Goal: Check status: Check status

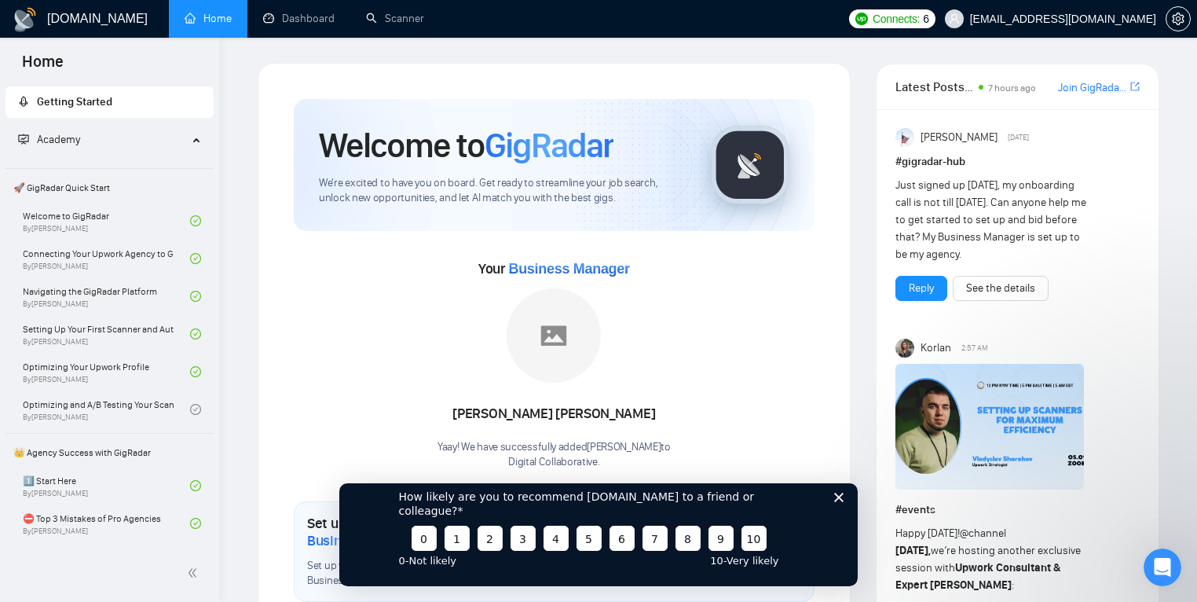
click at [838, 501] on polygon "Close survey" at bounding box center [838, 496] width 9 height 9
click at [289, 22] on link "Dashboard" at bounding box center [298, 18] width 71 height 13
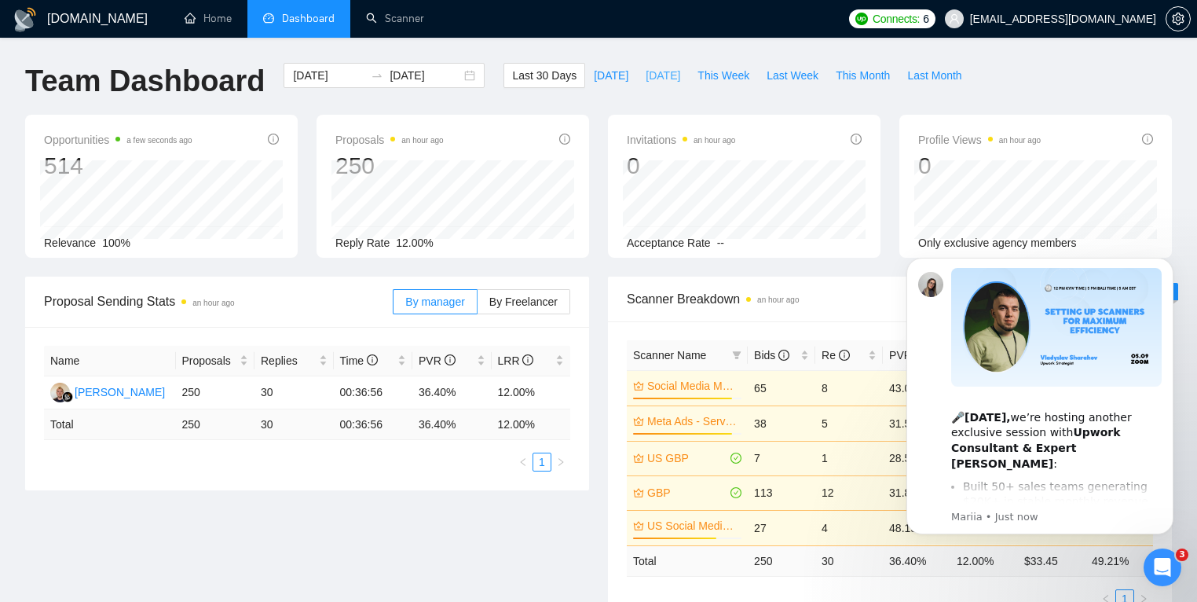
click at [649, 82] on span "[DATE]" at bounding box center [663, 75] width 35 height 17
type input "[DATE]"
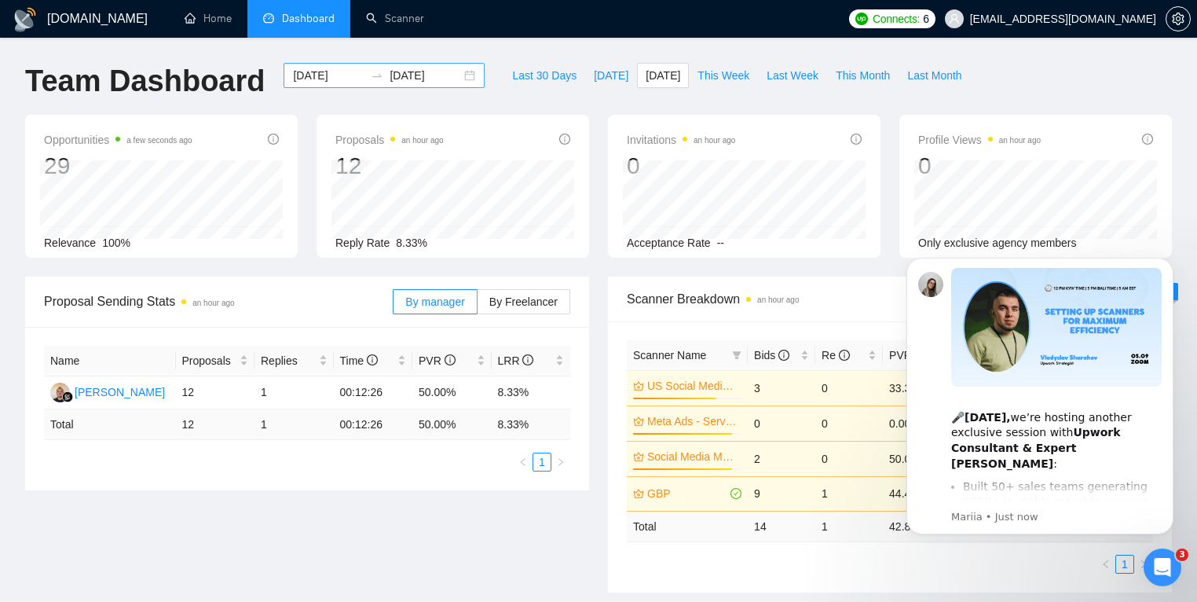
click at [449, 82] on div "[DATE] [DATE]" at bounding box center [384, 75] width 201 height 25
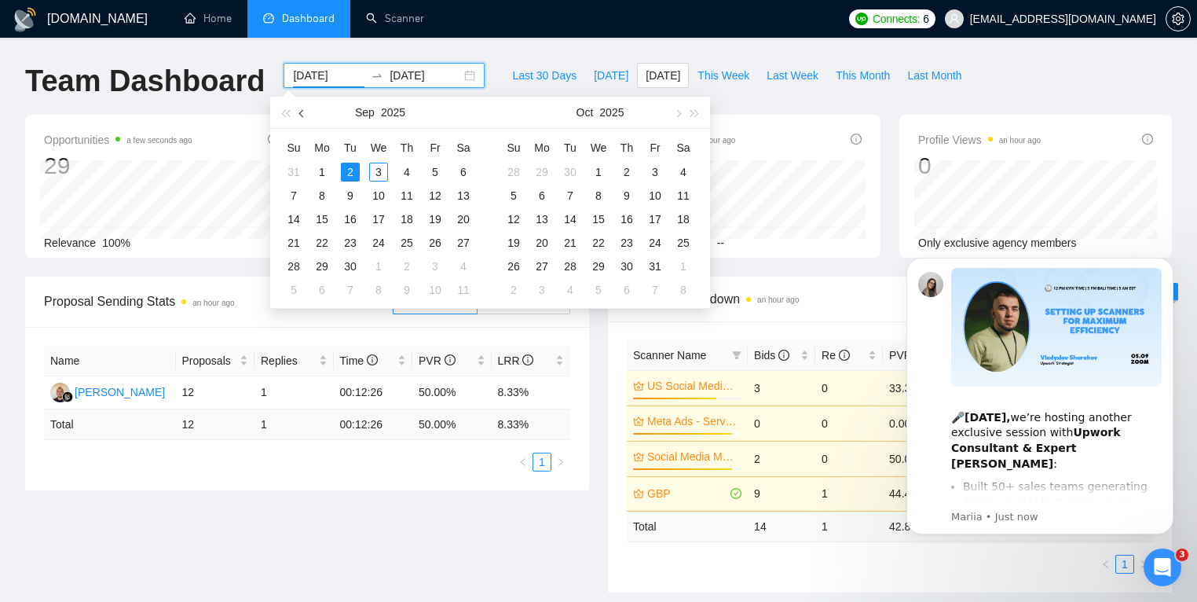
click at [301, 113] on span "button" at bounding box center [303, 113] width 8 height 8
type input "[DATE]"
click at [434, 245] on div "22" at bounding box center [435, 242] width 19 height 19
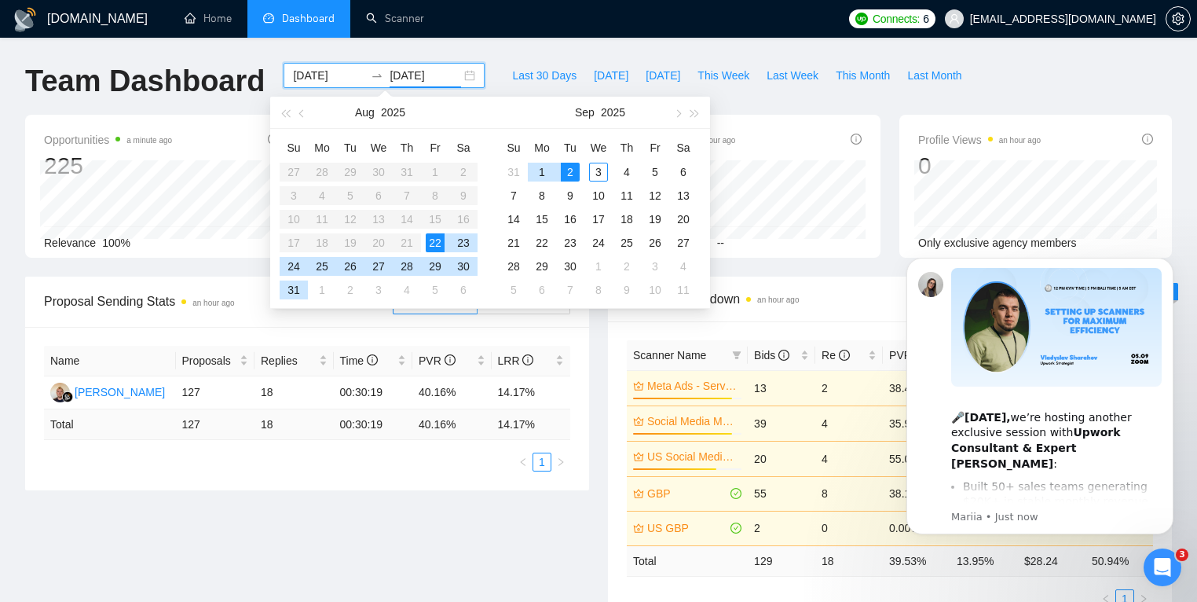
click at [434, 245] on div "22" at bounding box center [435, 242] width 19 height 19
type input "[DATE]"
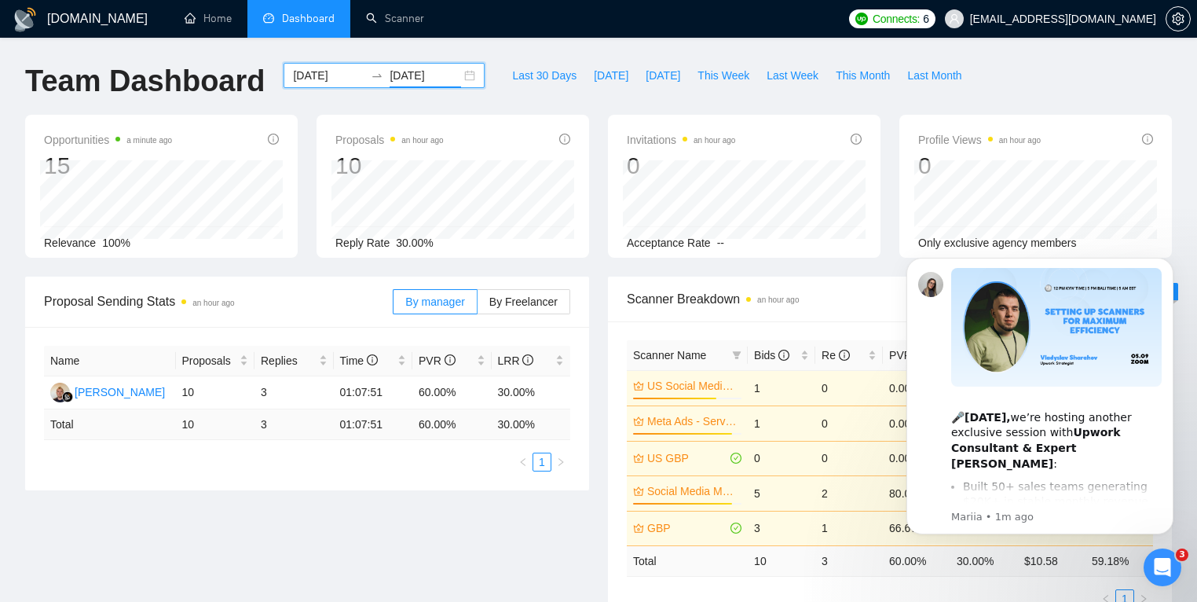
click at [457, 75] on div "[DATE] [DATE]" at bounding box center [384, 75] width 201 height 25
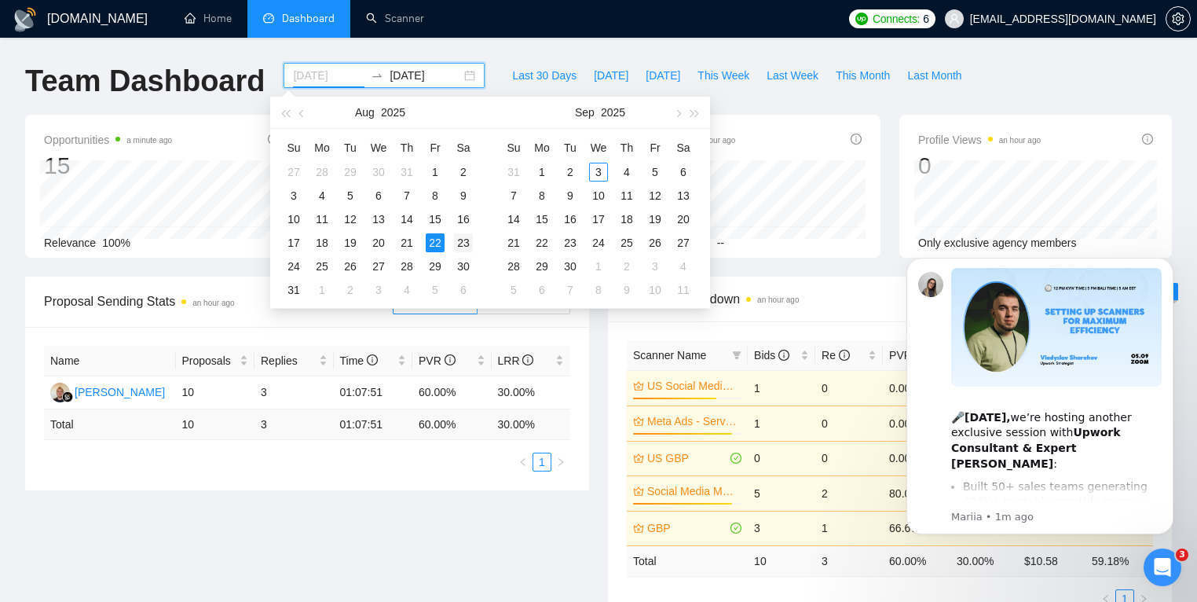
type input "[DATE]"
click at [463, 244] on div "23" at bounding box center [463, 242] width 19 height 19
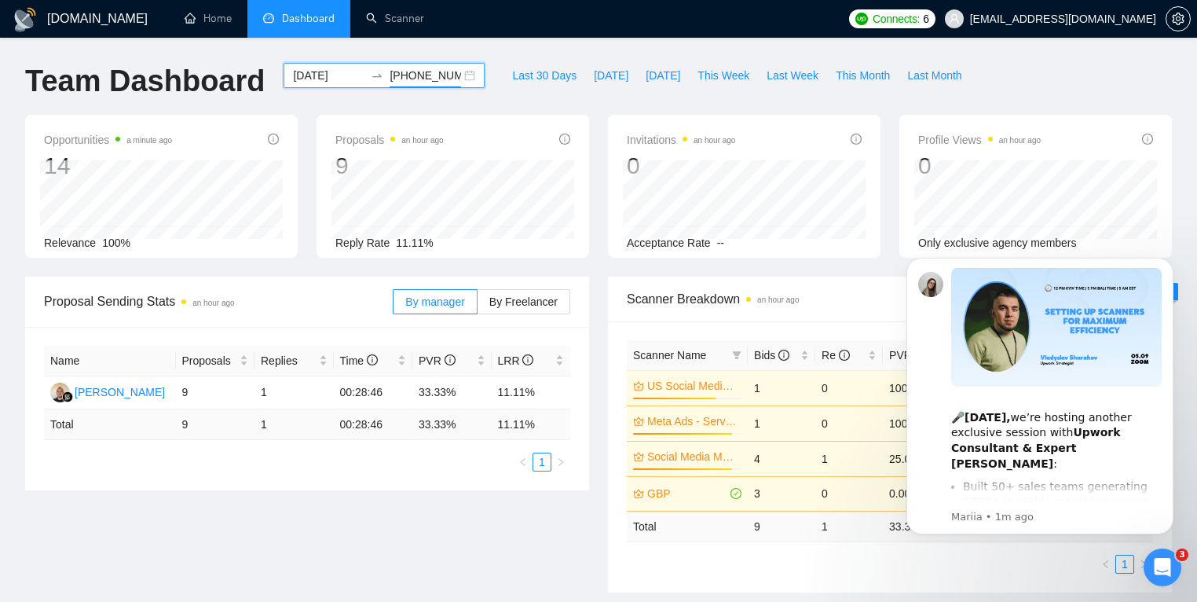
type input "[DATE]"
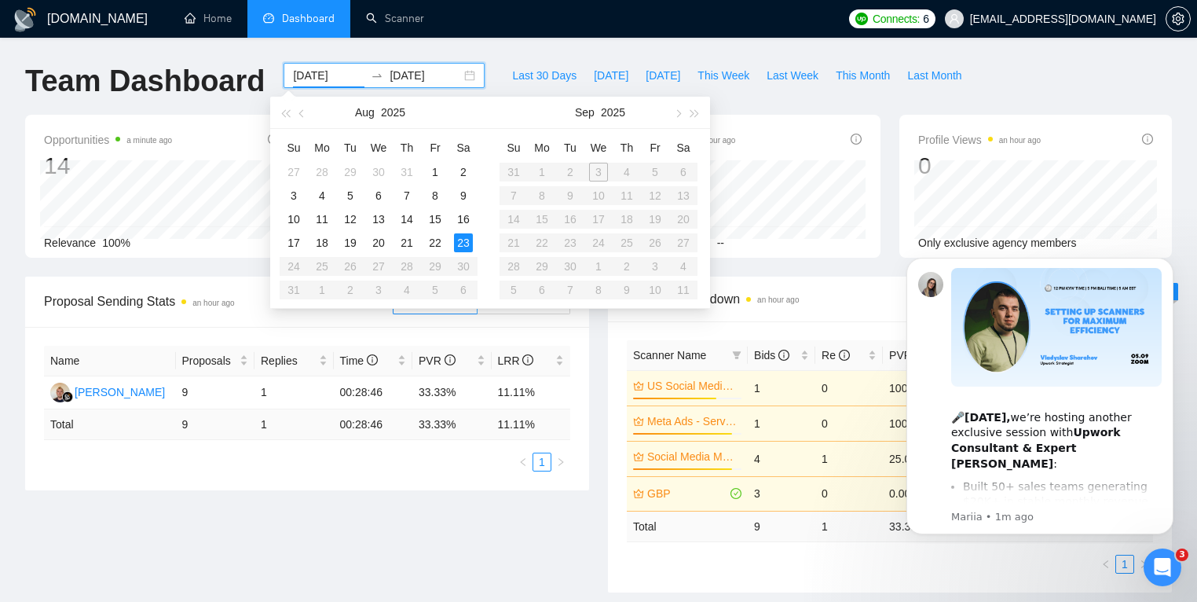
click at [454, 72] on div "[DATE] [DATE]" at bounding box center [384, 75] width 201 height 25
click at [289, 270] on table "Su Mo Tu We Th Fr Sa 27 28 29 30 31 1 2 3 4 5 6 7 8 9 10 11 12 13 14 15 16 17 1…" at bounding box center [379, 218] width 198 height 166
click at [294, 268] on table "Su Mo Tu We Th Fr Sa 27 28 29 30 31 1 2 3 4 5 6 7 8 9 10 11 12 13 14 15 16 17 1…" at bounding box center [379, 218] width 198 height 166
click at [294, 267] on table "Su Mo Tu We Th Fr Sa 27 28 29 30 31 1 2 3 4 5 6 7 8 9 10 11 12 13 14 15 16 17 1…" at bounding box center [379, 218] width 198 height 166
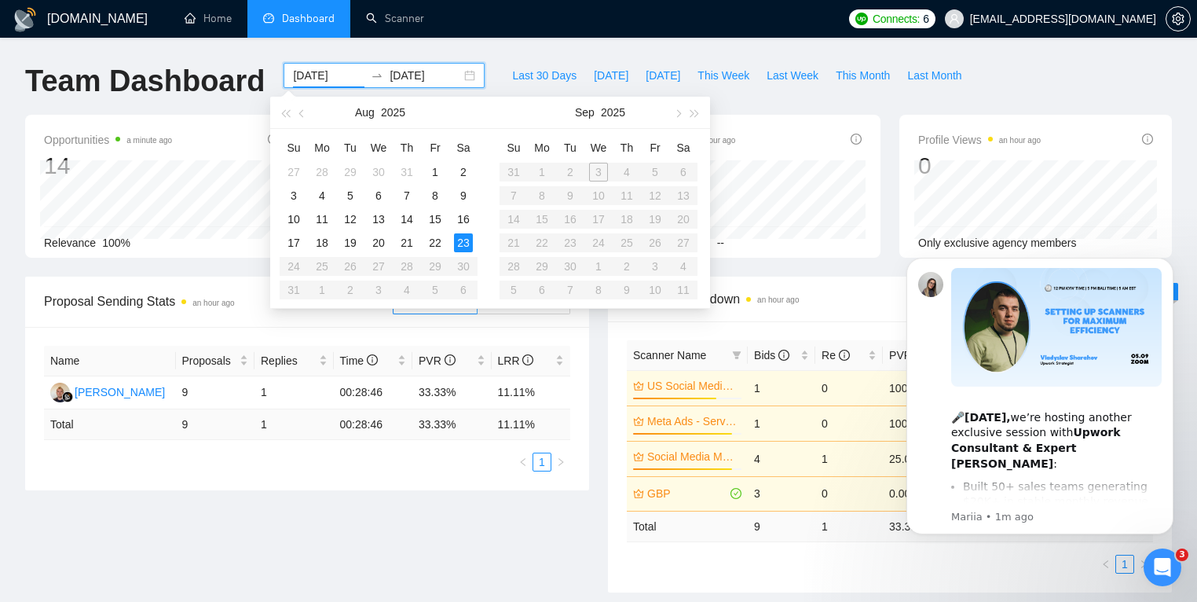
click at [294, 267] on table "Su Mo Tu We Th Fr Sa 27 28 29 30 31 1 2 3 4 5 6 7 8 9 10 11 12 13 14 15 16 17 1…" at bounding box center [379, 218] width 198 height 166
click at [296, 268] on table "Su Mo Tu We Th Fr Sa 27 28 29 30 31 1 2 3 4 5 6 7 8 9 10 11 12 13 14 15 16 17 1…" at bounding box center [379, 218] width 198 height 166
click at [299, 264] on table "Su Mo Tu We Th Fr Sa 27 28 29 30 31 1 2 3 4 5 6 7 8 9 10 11 12 13 14 15 16 17 1…" at bounding box center [379, 218] width 198 height 166
click at [430, 244] on div "22" at bounding box center [435, 242] width 19 height 19
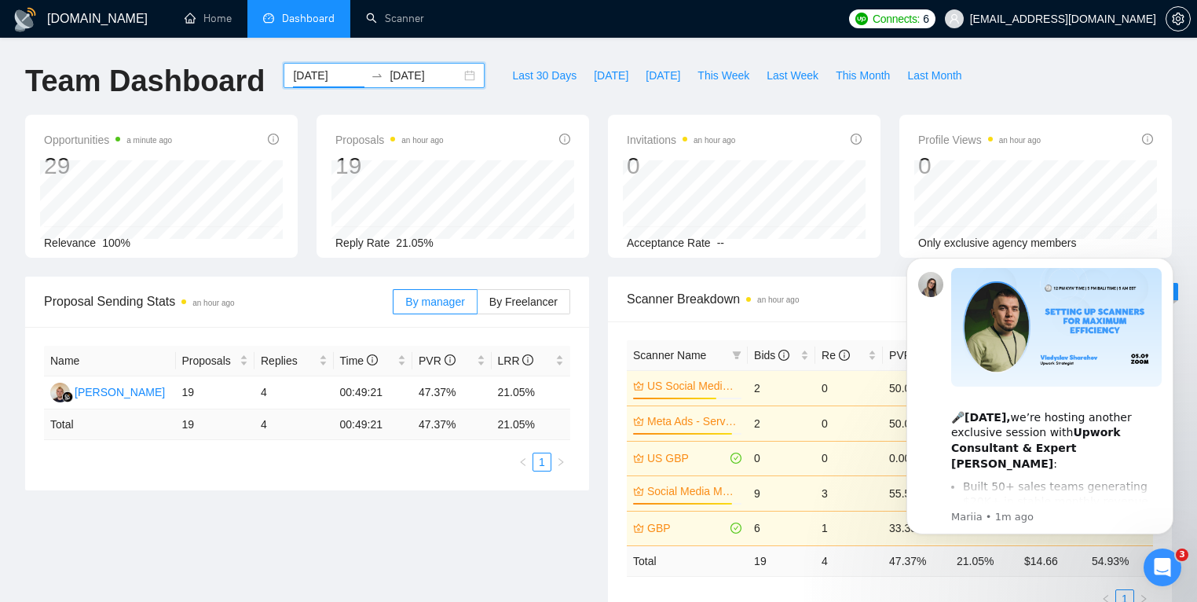
click at [320, 86] on div "[DATE] [DATE]" at bounding box center [384, 75] width 201 height 25
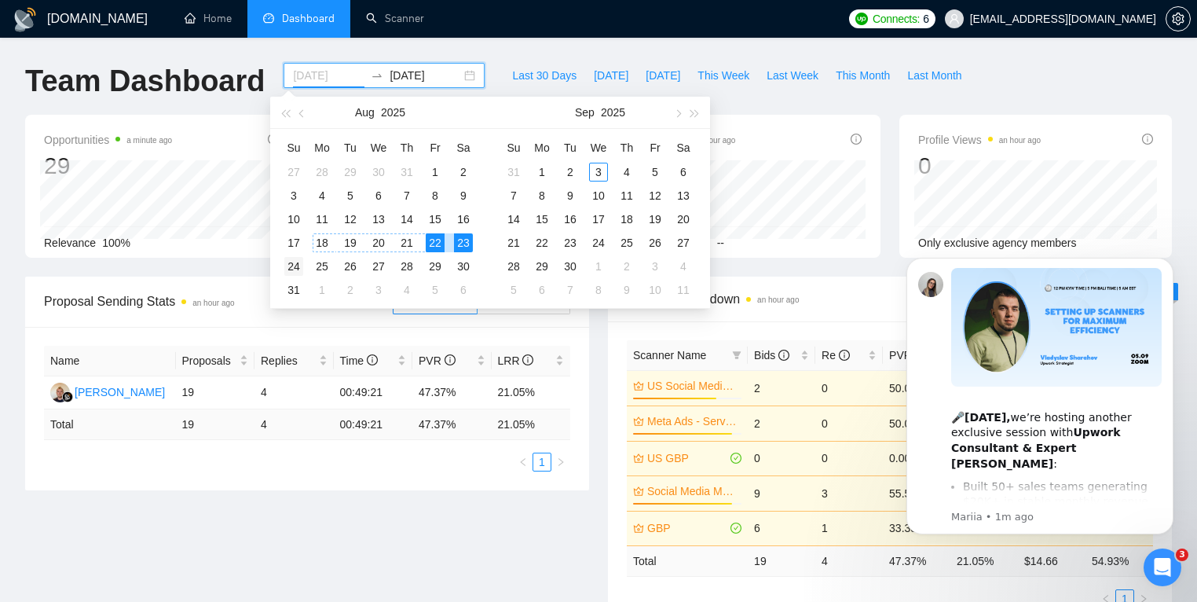
type input "[DATE]"
click at [289, 266] on div "24" at bounding box center [293, 266] width 19 height 19
click at [291, 265] on div "24" at bounding box center [293, 266] width 19 height 19
type input "[DATE]"
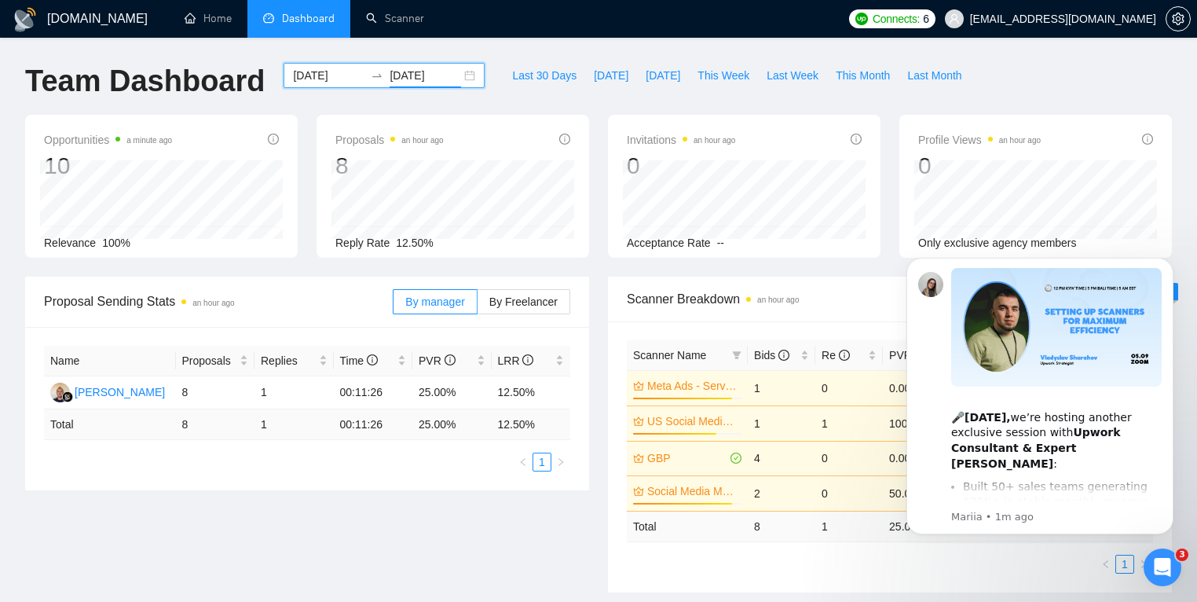
click at [451, 76] on div "[DATE] [DATE]" at bounding box center [384, 75] width 201 height 25
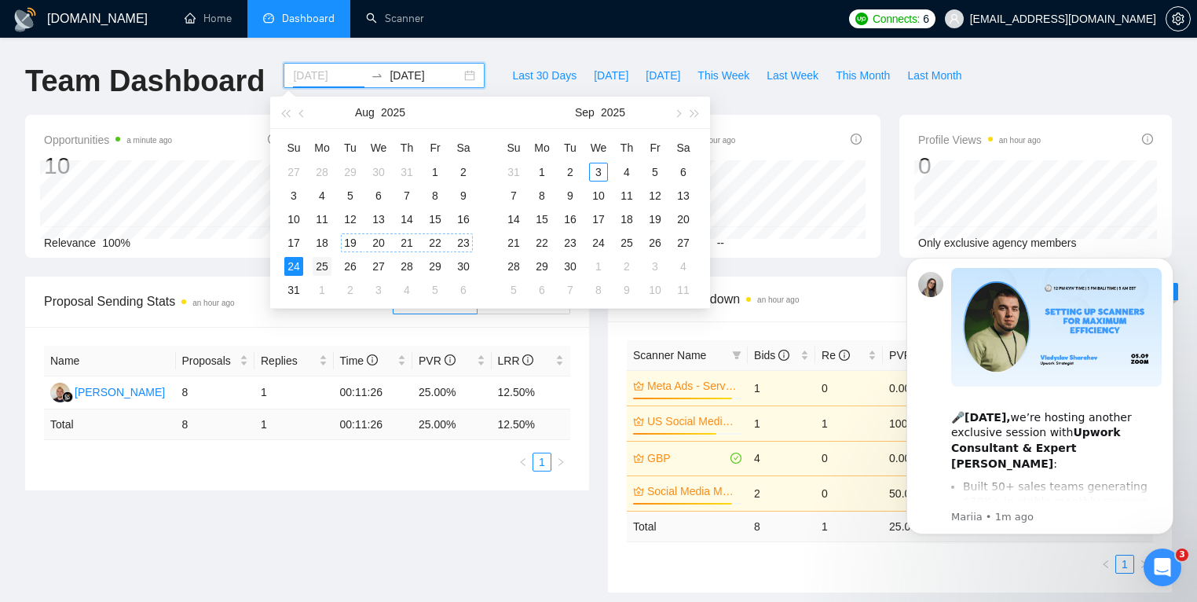
type input "[DATE]"
click at [317, 266] on div "25" at bounding box center [322, 266] width 19 height 19
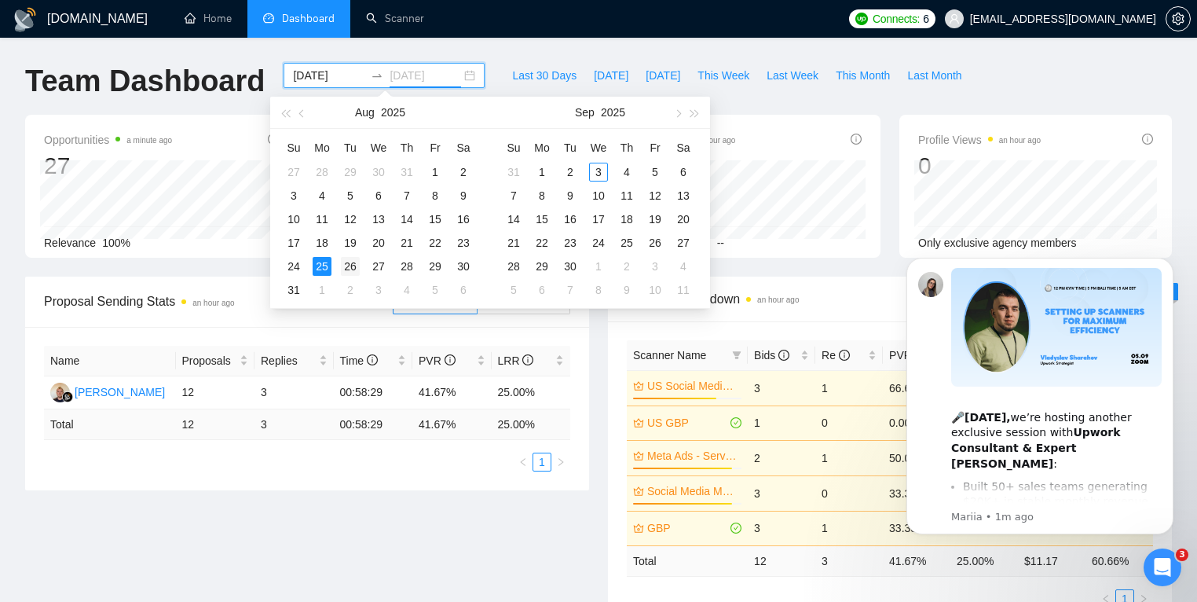
type input "[DATE]"
click at [343, 265] on div "26" at bounding box center [350, 266] width 19 height 19
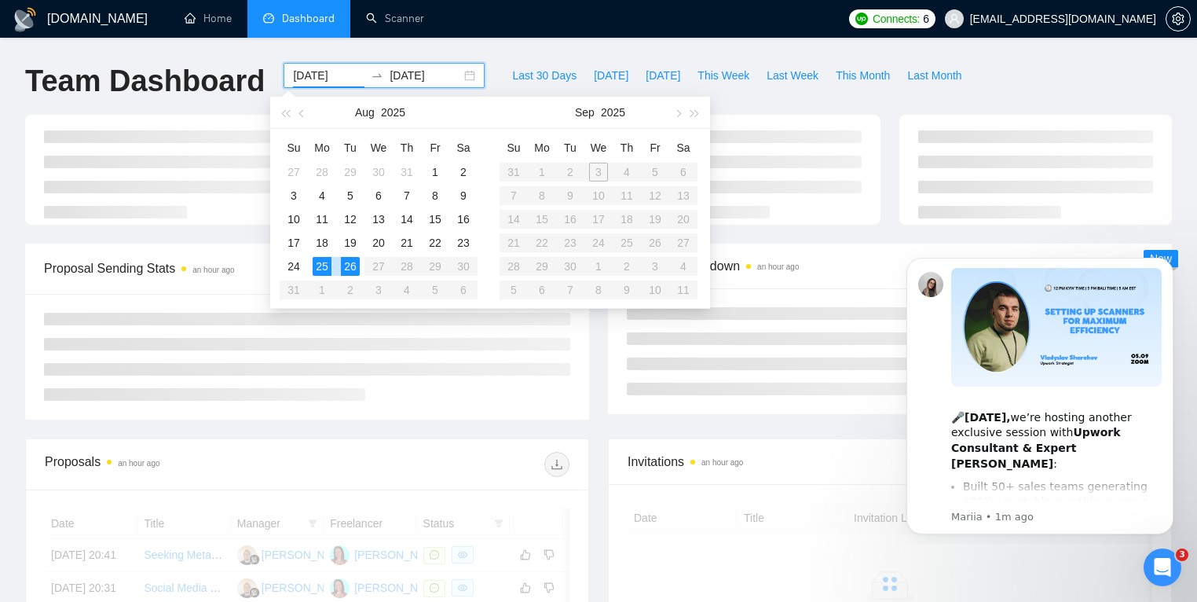
click at [343, 265] on div "26" at bounding box center [350, 266] width 19 height 19
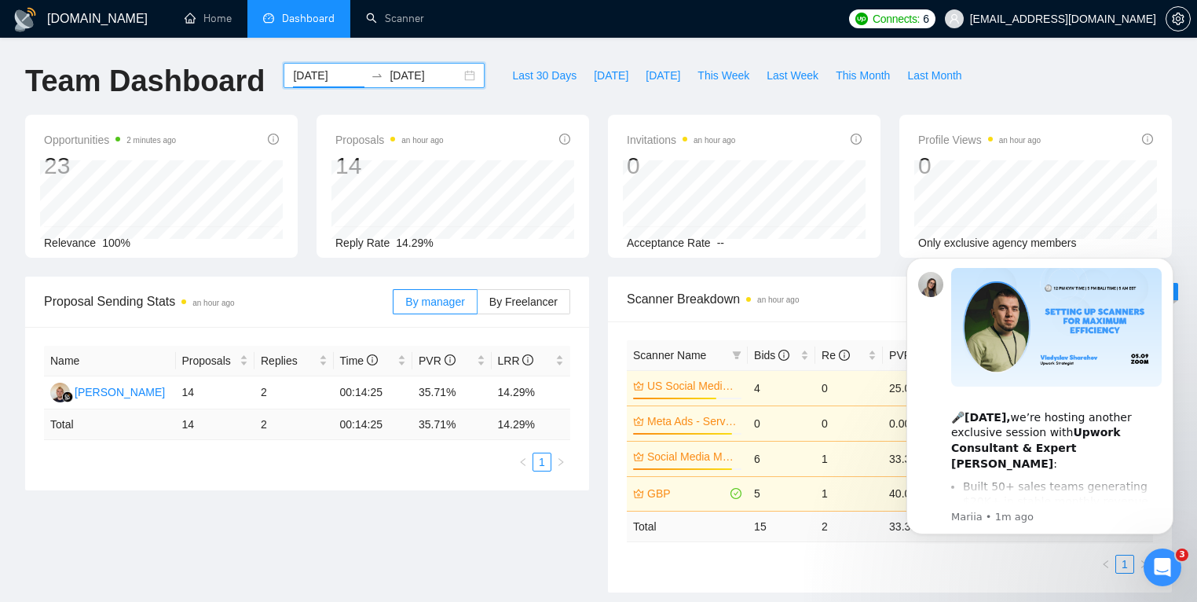
click at [461, 78] on div "[DATE] [DATE]" at bounding box center [384, 75] width 201 height 25
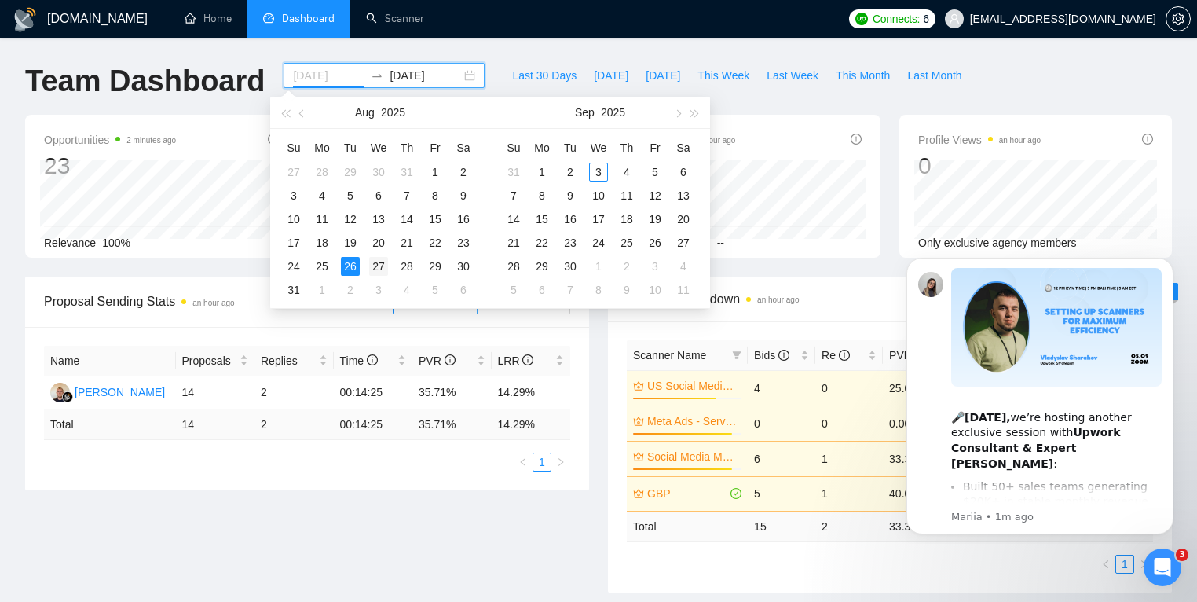
type input "[DATE]"
click at [380, 268] on div "27" at bounding box center [378, 266] width 19 height 19
type input "[DATE]"
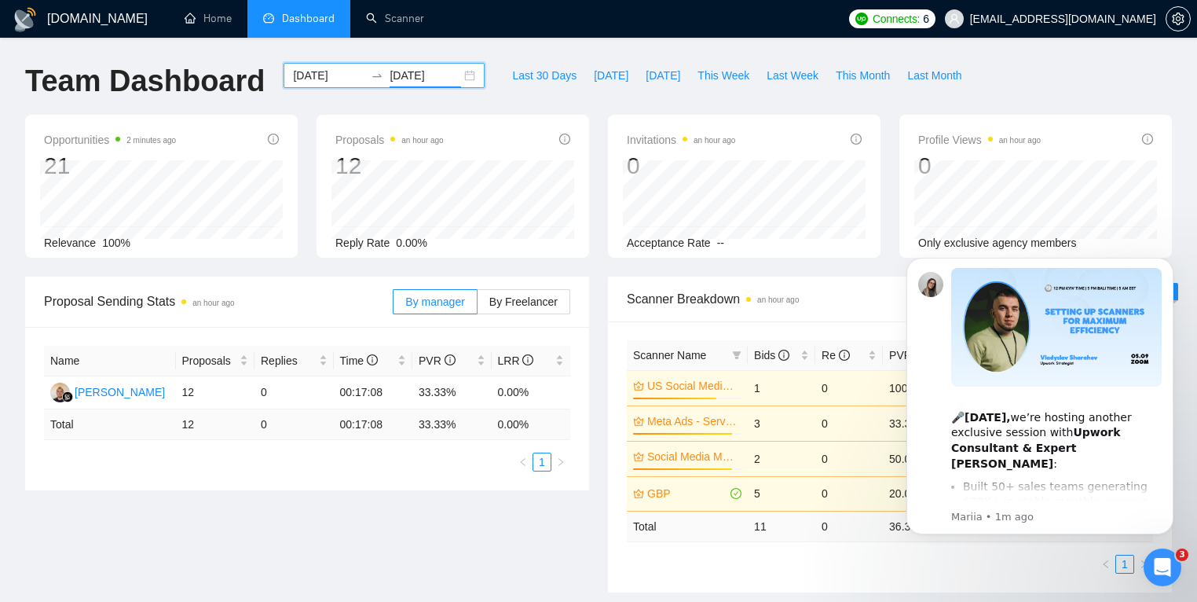
click at [459, 81] on div "[DATE] [DATE]" at bounding box center [384, 75] width 201 height 25
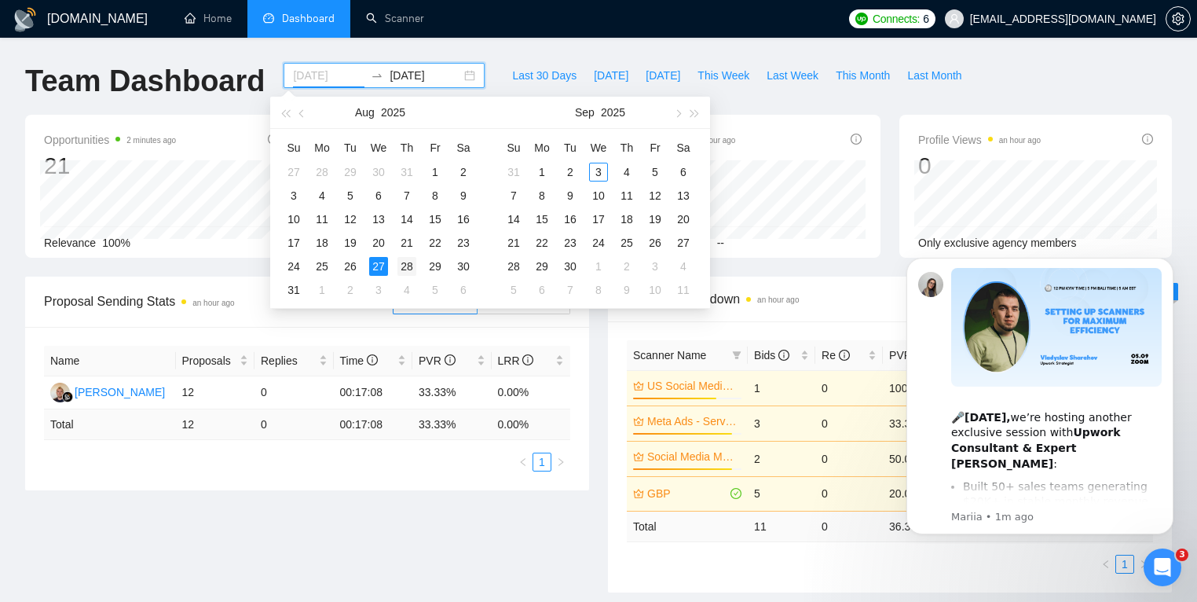
type input "[DATE]"
click at [405, 270] on div "28" at bounding box center [406, 266] width 19 height 19
type input "[DATE]"
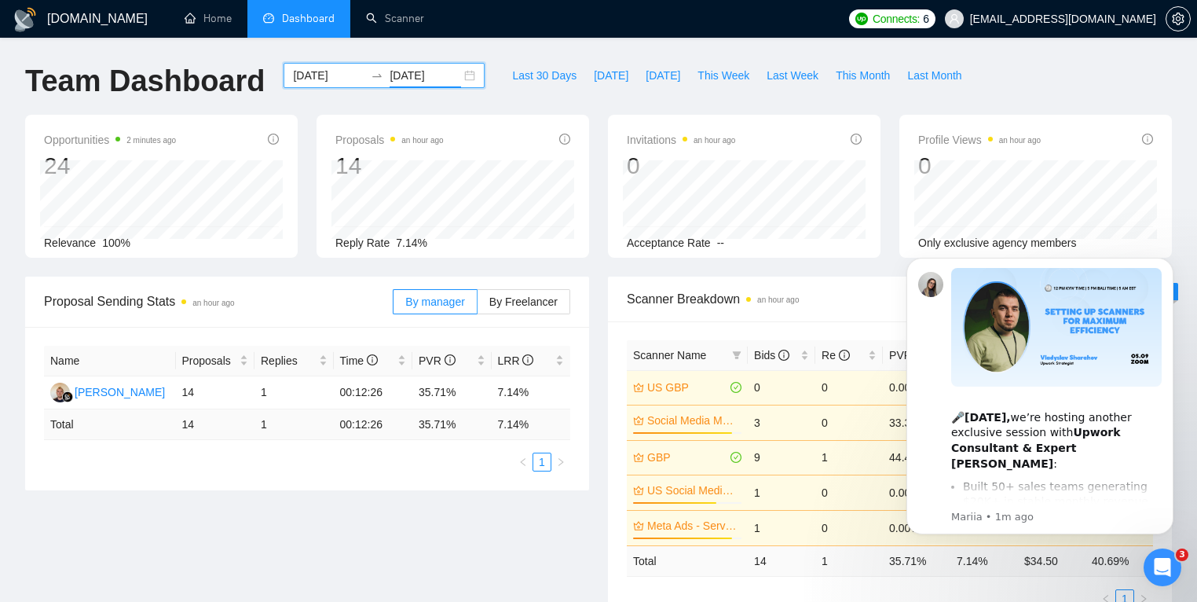
click at [463, 77] on div "[DATE] [DATE]" at bounding box center [384, 75] width 201 height 25
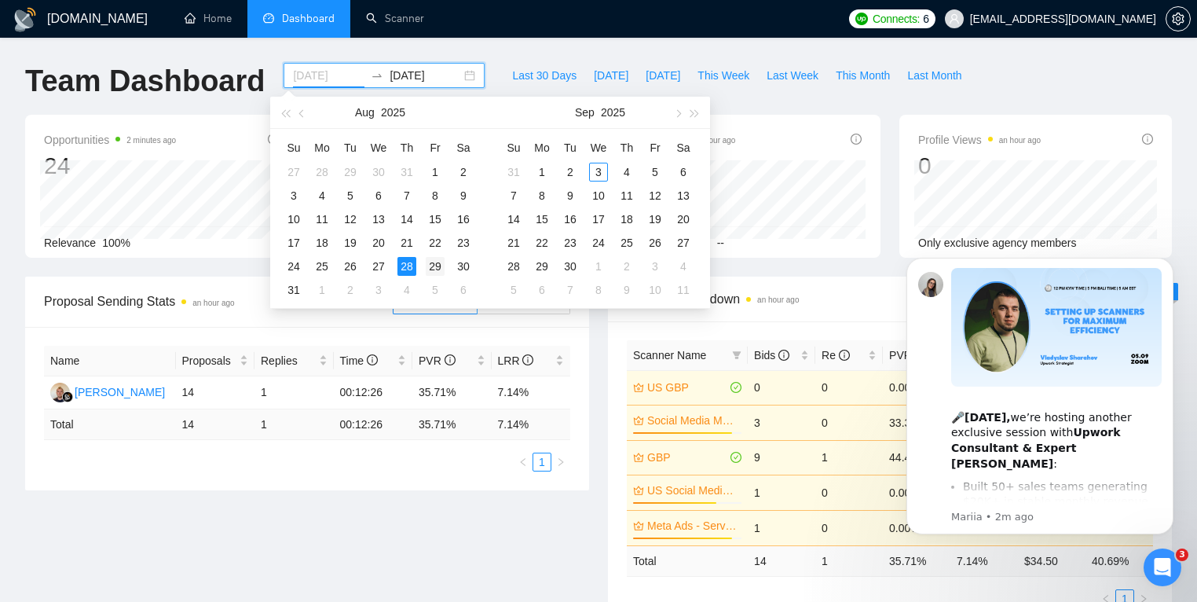
type input "[DATE]"
click at [437, 268] on div "29" at bounding box center [435, 266] width 19 height 19
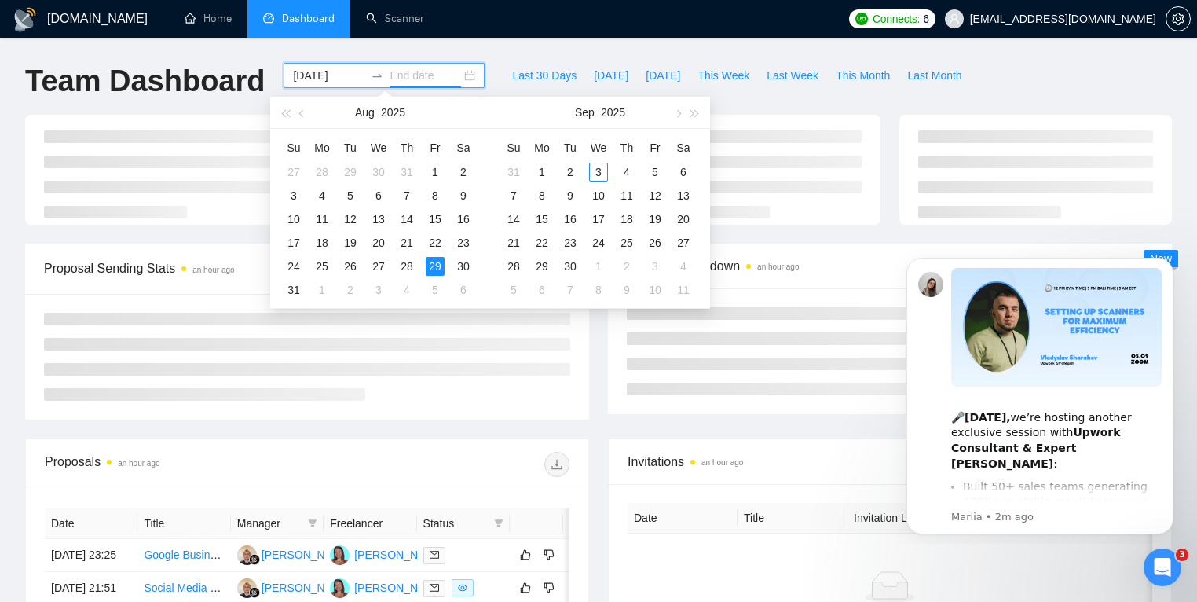
type input "[DATE]"
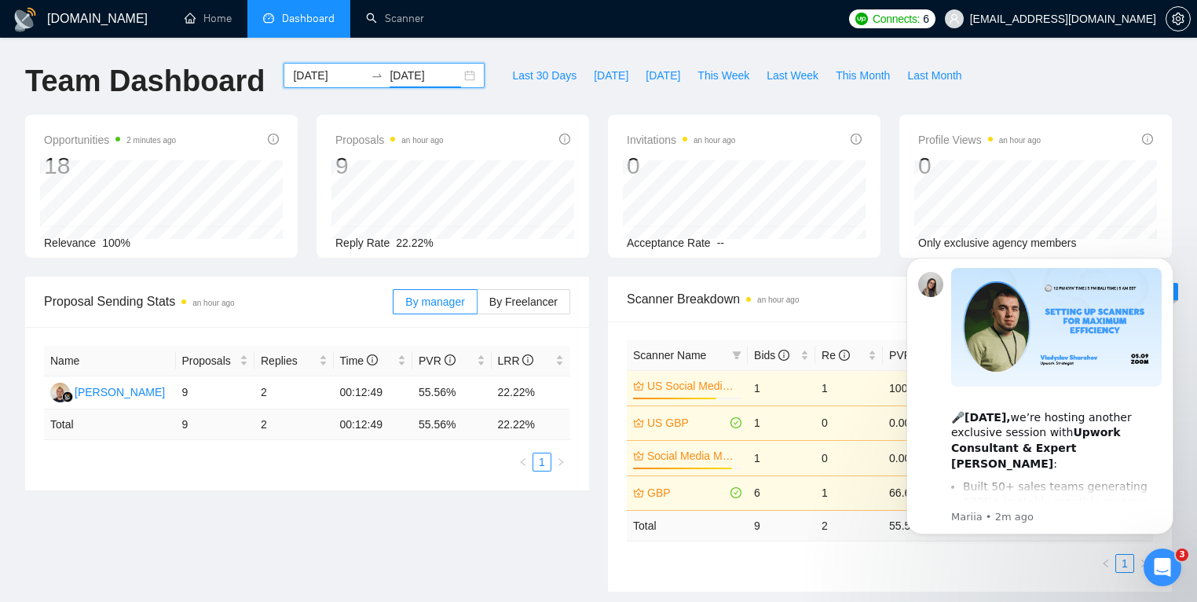
click at [462, 75] on div "[DATE] [DATE]" at bounding box center [384, 75] width 201 height 25
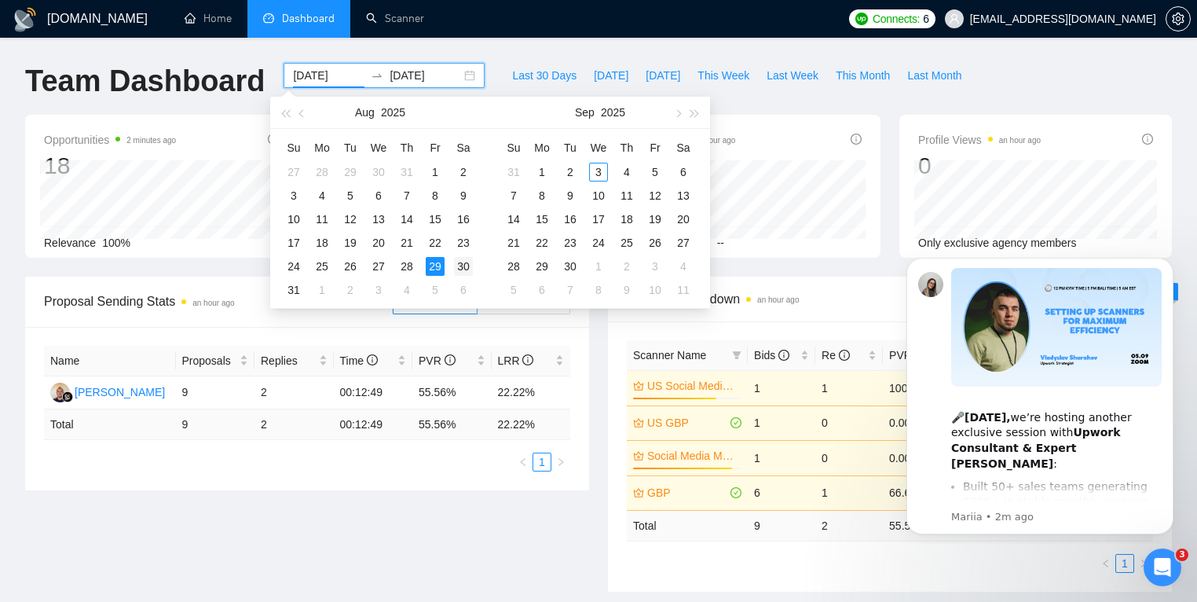
type input "[DATE]"
click at [459, 263] on div "30" at bounding box center [463, 266] width 19 height 19
type input "[DATE]"
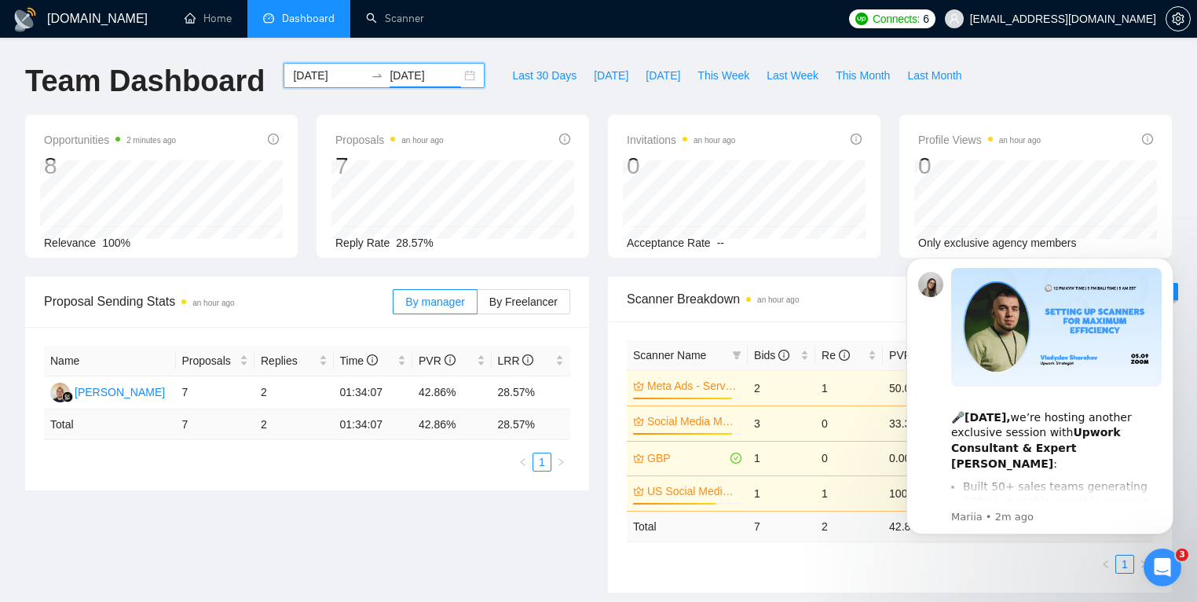
click at [455, 72] on div "[DATE] [DATE]" at bounding box center [384, 75] width 201 height 25
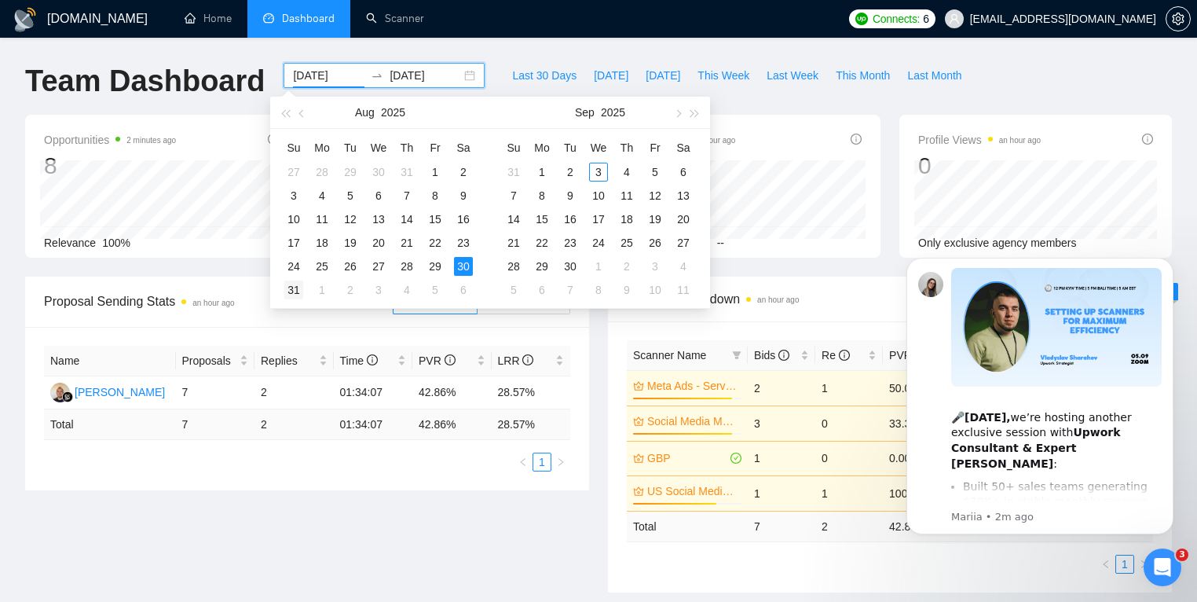
type input "[DATE]"
click at [298, 287] on div "31" at bounding box center [293, 289] width 19 height 19
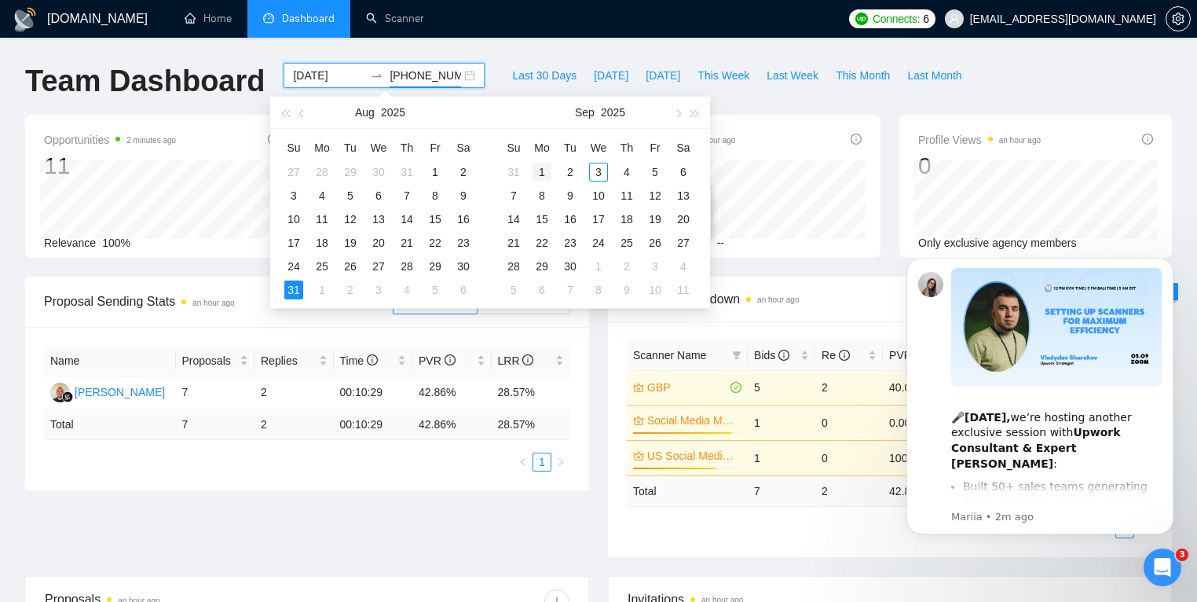
type input "[DATE]"
click at [541, 169] on div "1" at bounding box center [541, 172] width 19 height 19
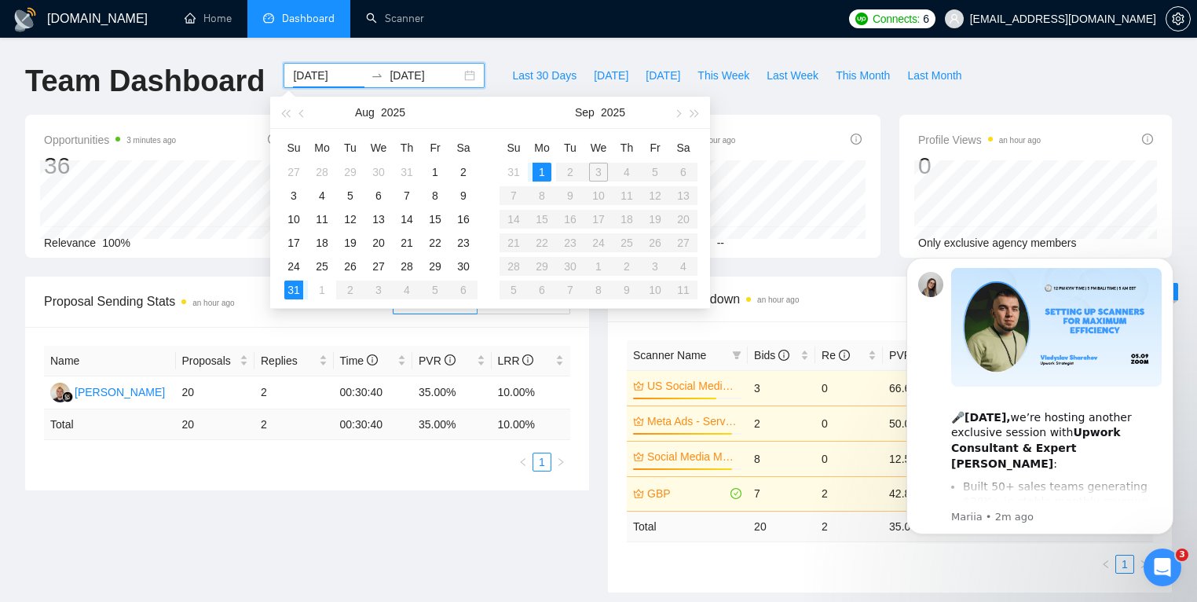
click at [493, 514] on div "Proposal Sending Stats an hour ago By manager By Freelancer Name Proposals Repl…" at bounding box center [598, 443] width 1165 height 335
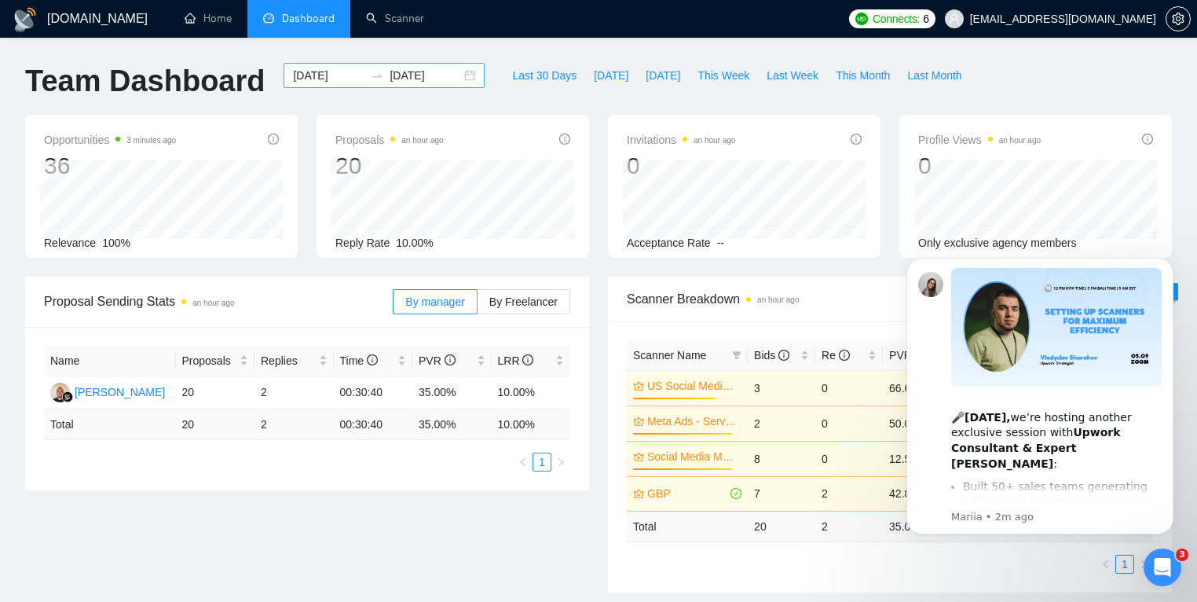
click at [452, 79] on div "[DATE] [DATE]" at bounding box center [384, 75] width 201 height 25
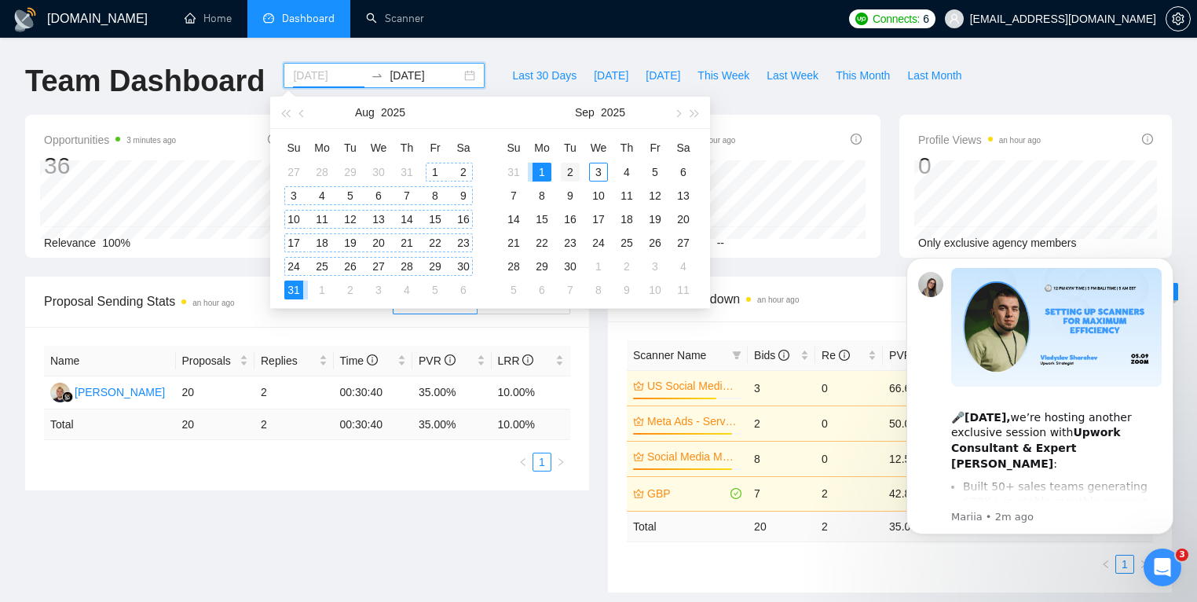
type input "[DATE]"
click at [565, 172] on div "2" at bounding box center [570, 172] width 19 height 19
type input "[DATE]"
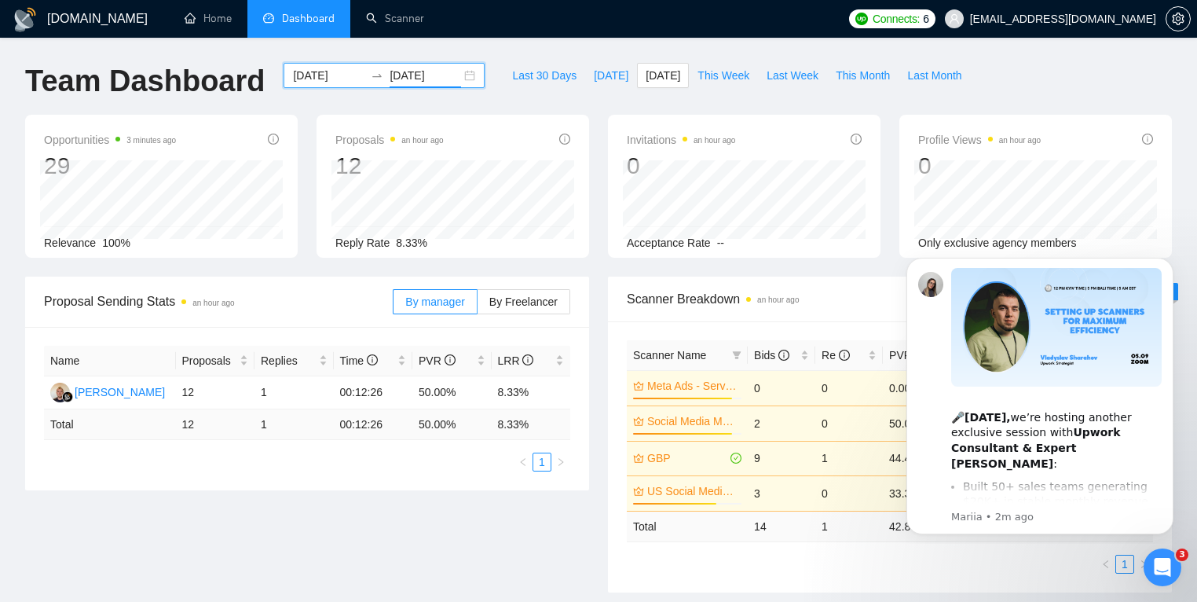
click at [461, 68] on div "[DATE] [DATE]" at bounding box center [384, 75] width 201 height 25
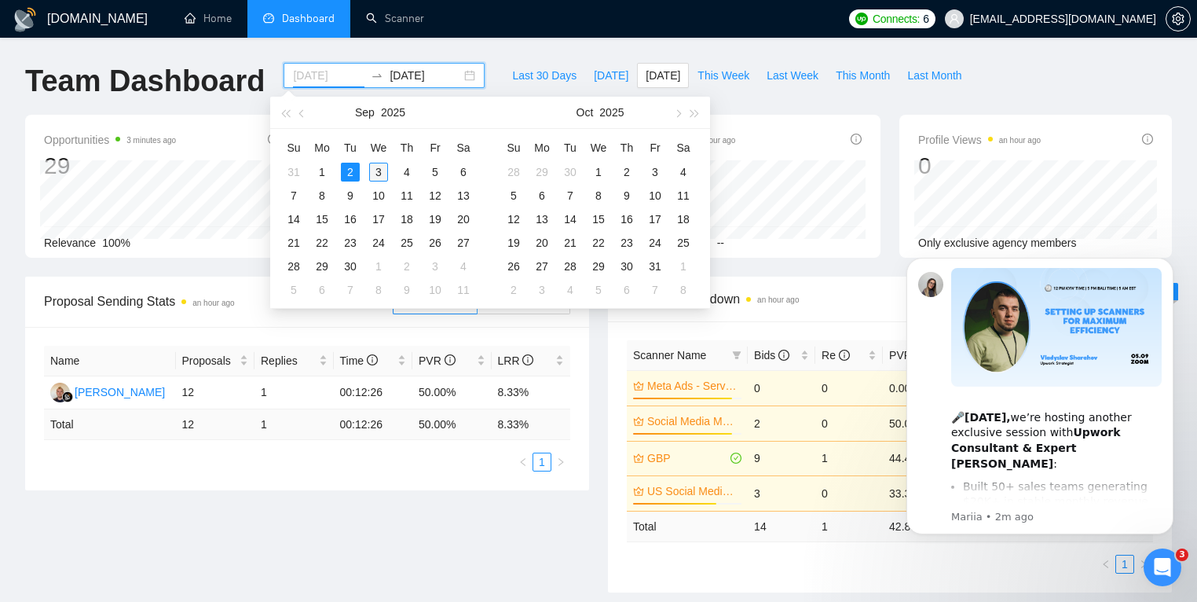
type input "[DATE]"
click at [375, 171] on div "3" at bounding box center [378, 172] width 19 height 19
type input "[DATE]"
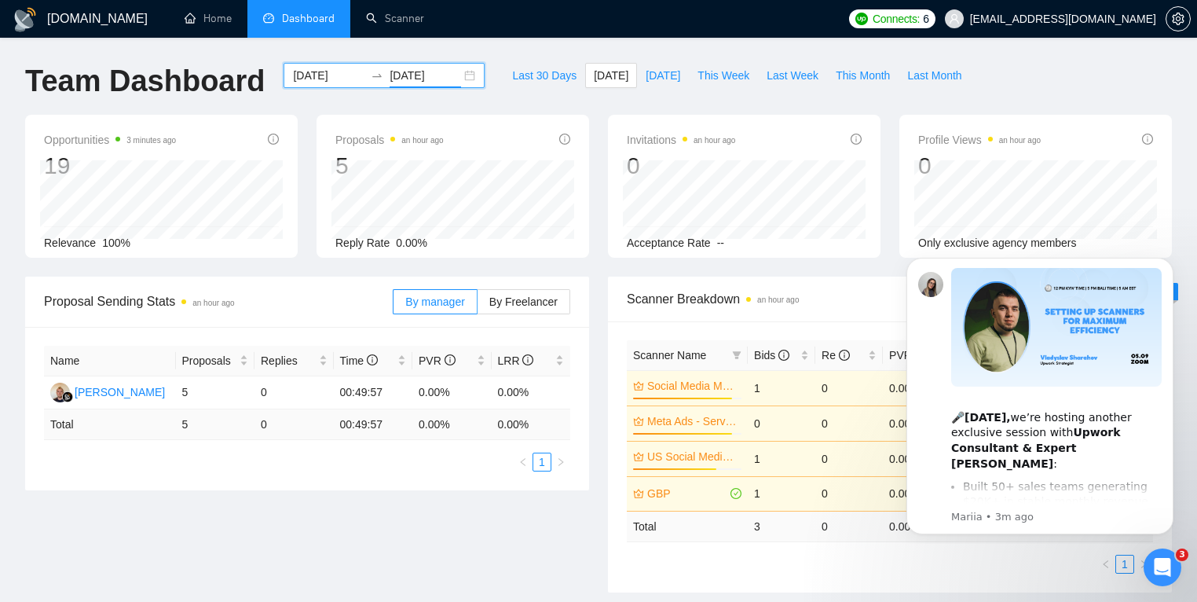
click at [455, 74] on div "[DATE] [DATE]" at bounding box center [384, 75] width 201 height 25
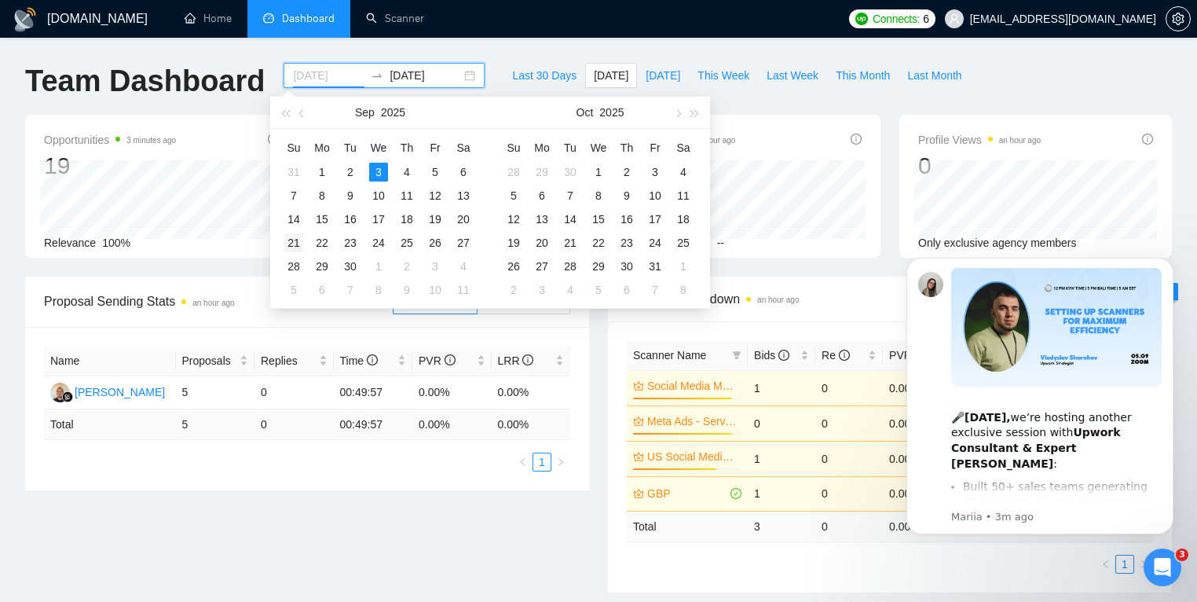
type input "[DATE]"
click at [287, 243] on div "21" at bounding box center [293, 242] width 19 height 19
type input "[DATE]"
click at [305, 112] on span "button" at bounding box center [303, 113] width 8 height 8
click at [348, 240] on table "Su Mo Tu We Th Fr Sa 27 28 29 30 31 1 2 3 4 5 6 7 8 9 10 11 12 13 14 15 16 17 1…" at bounding box center [379, 218] width 198 height 166
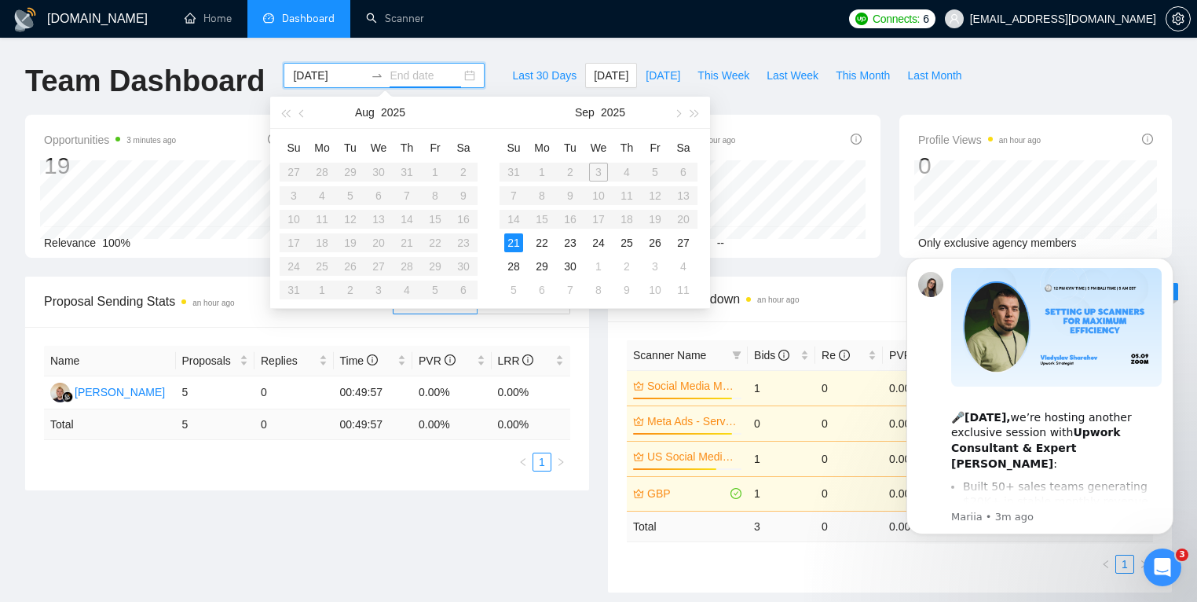
click at [325, 76] on input "[DATE]" at bounding box center [328, 75] width 71 height 17
click at [307, 114] on button "button" at bounding box center [302, 112] width 17 height 31
type input "[DATE]"
click at [287, 260] on div "24" at bounding box center [293, 266] width 19 height 19
click at [466, 261] on div "30" at bounding box center [463, 266] width 19 height 19
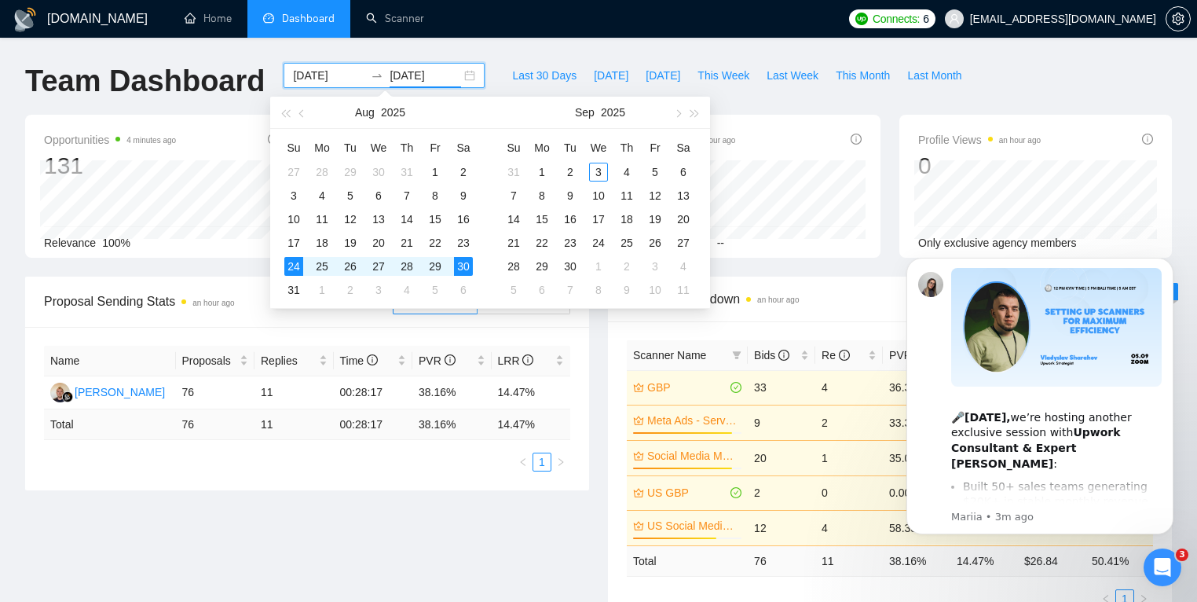
type input "[DATE]"
